Goal: Find specific page/section: Find specific page/section

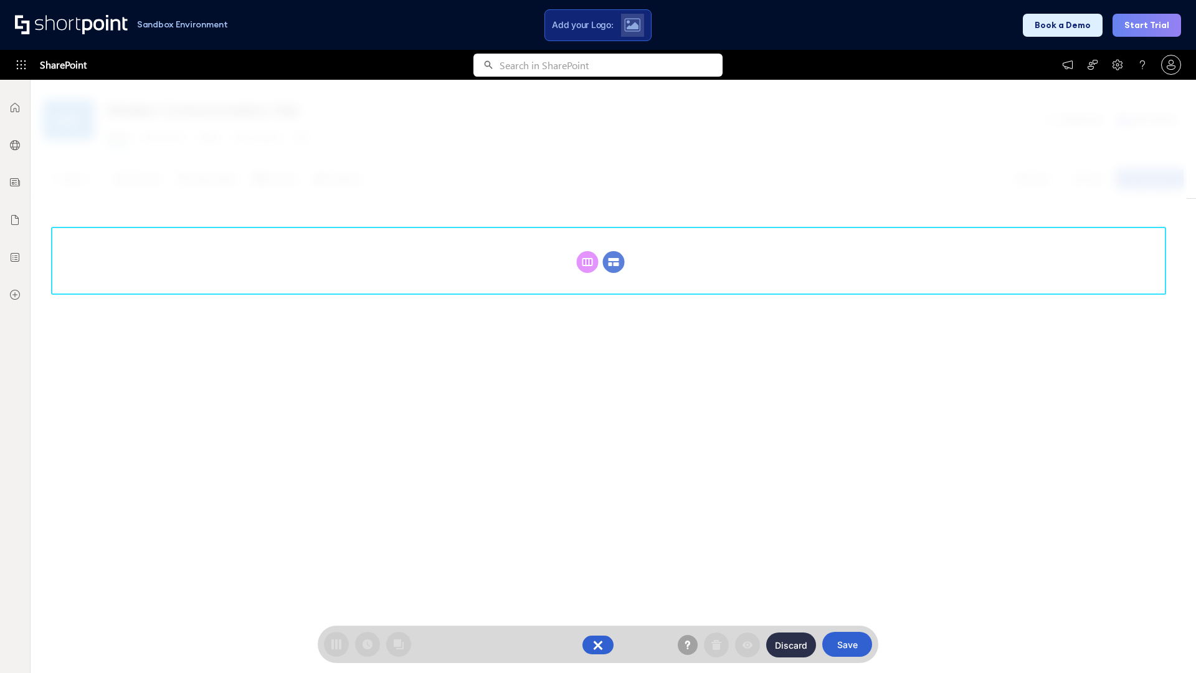
click at [614, 251] on circle at bounding box center [614, 262] width 22 height 22
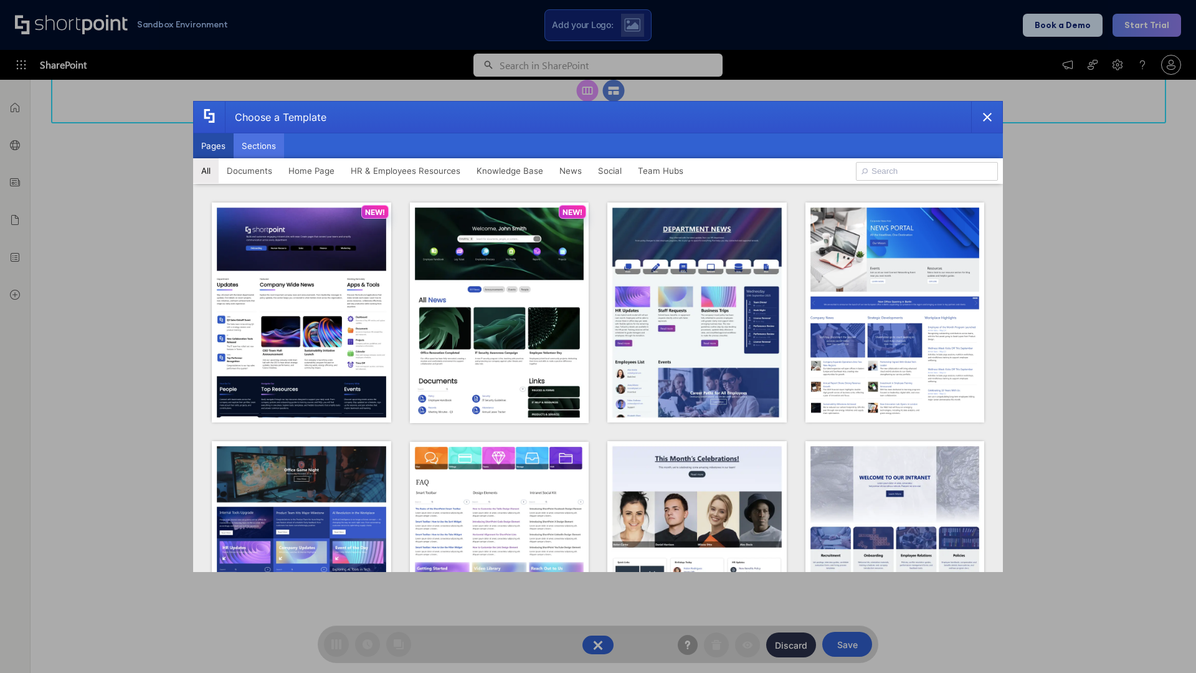
click at [259, 146] on button "Sections" at bounding box center [259, 145] width 50 height 25
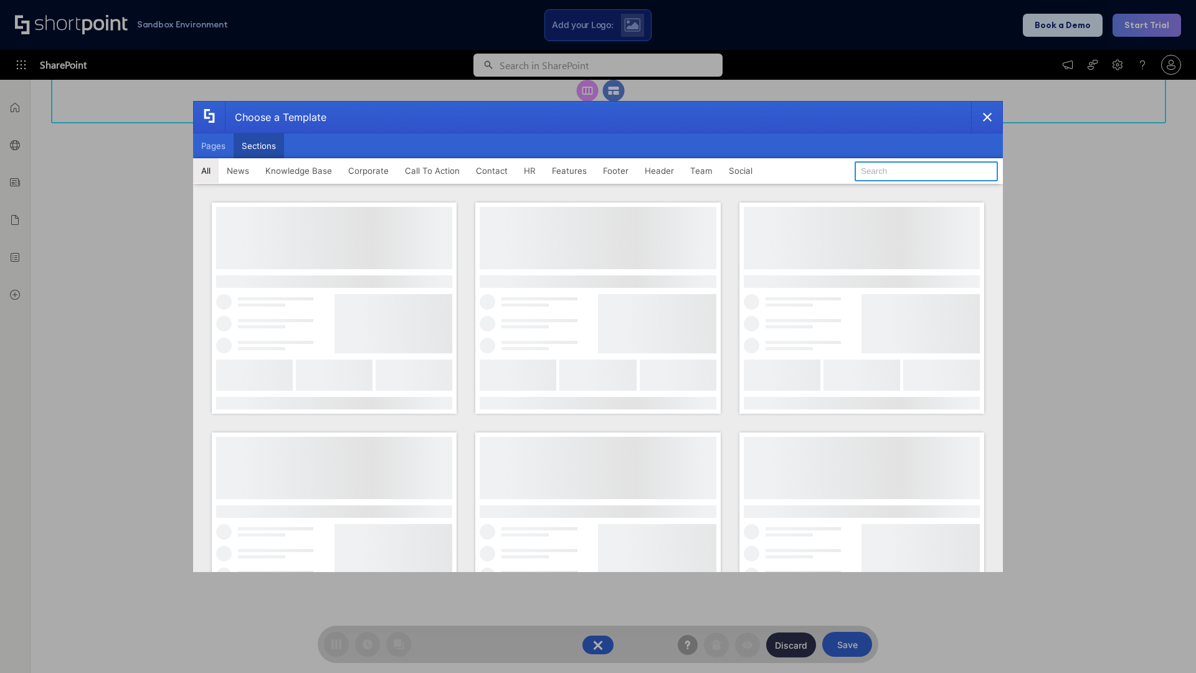
type input "Footer 7"
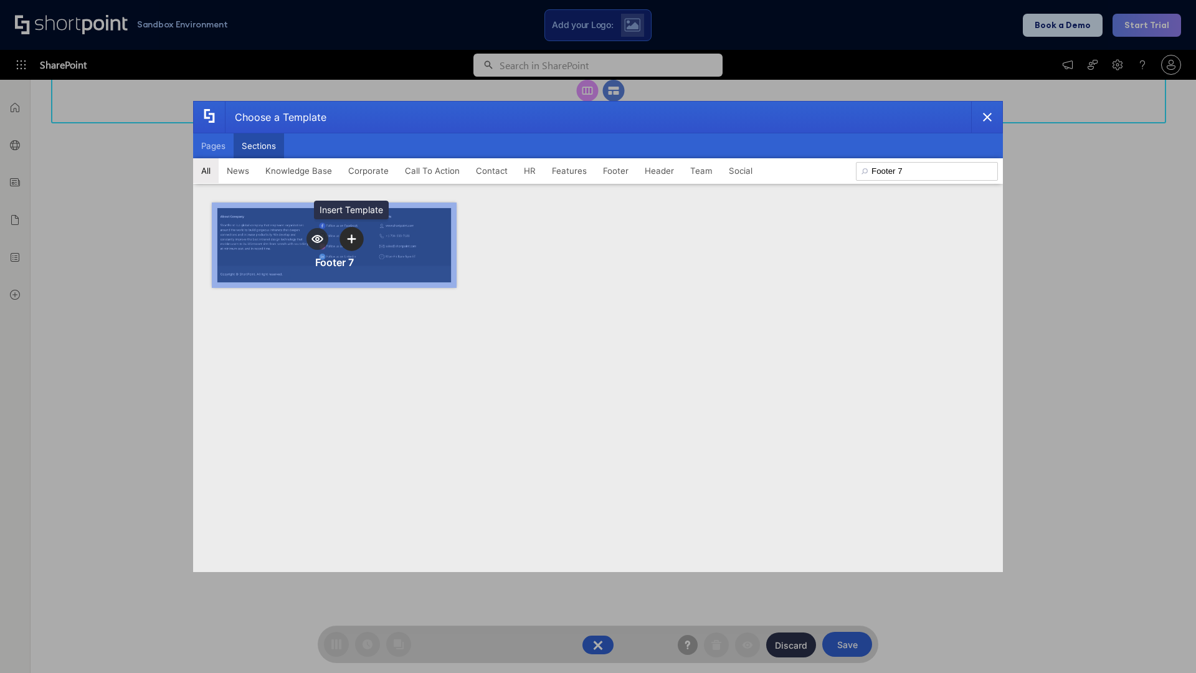
click at [351, 239] on icon "template selector" at bounding box center [351, 238] width 9 height 9
